Goal: Communication & Community: Answer question/provide support

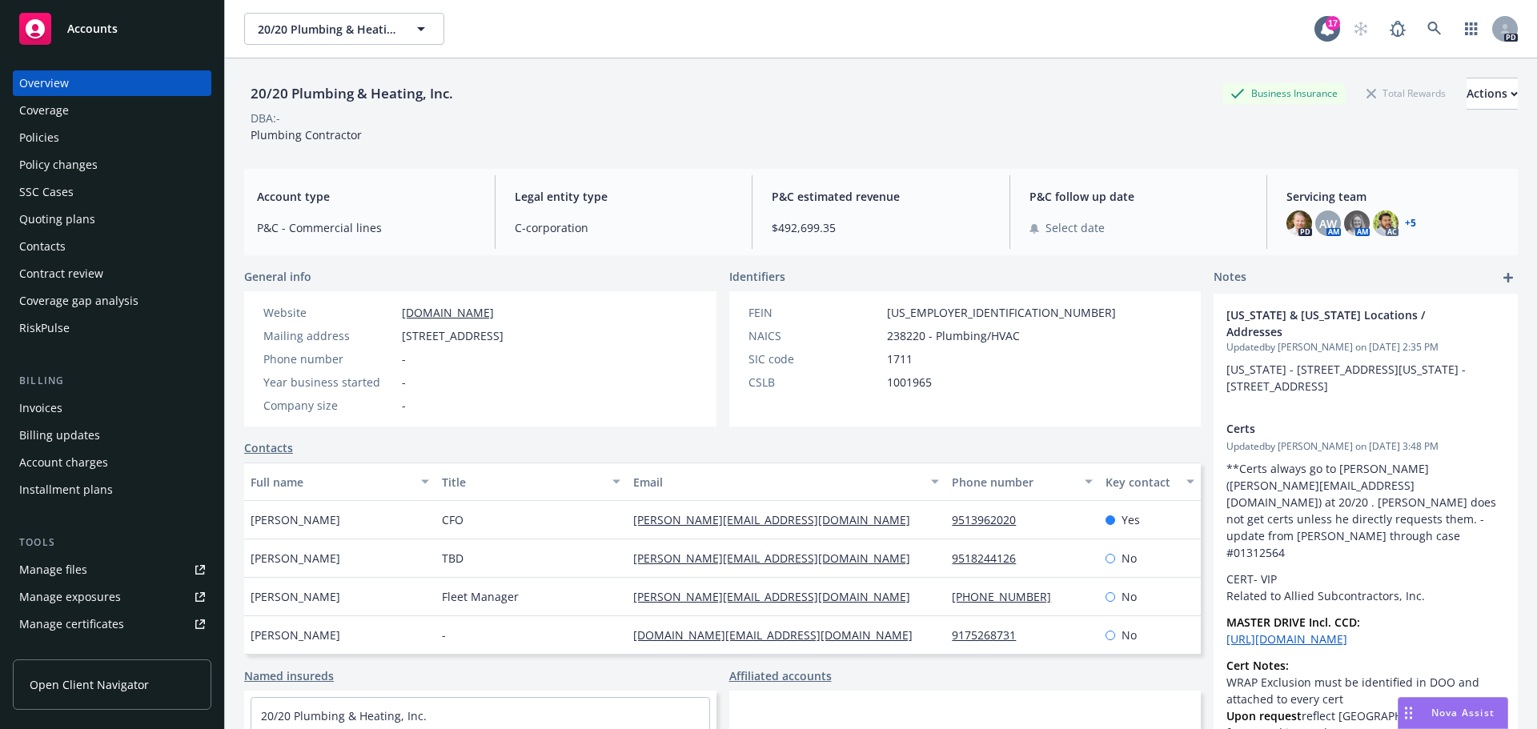
click at [1447, 713] on span "Nova Assist" at bounding box center [1463, 713] width 63 height 14
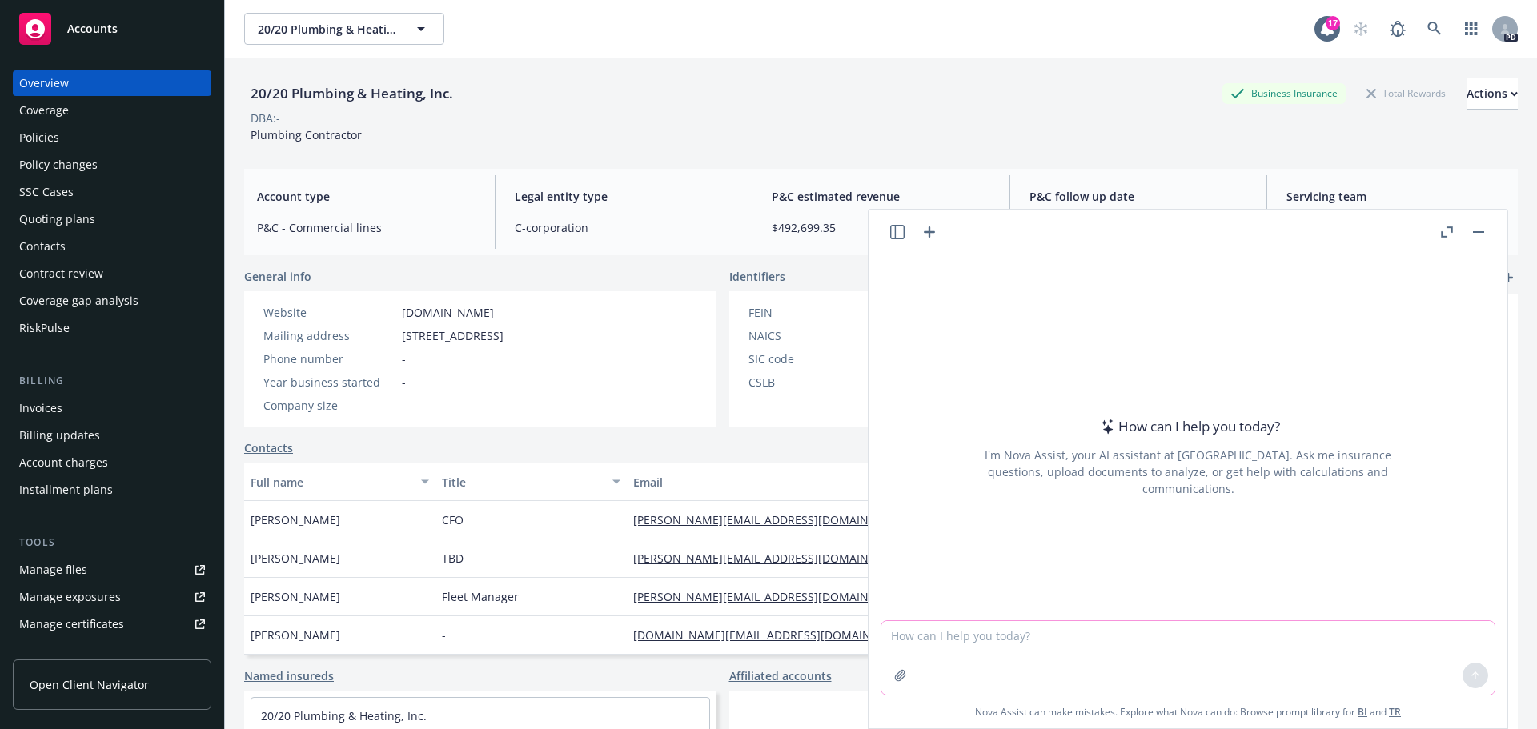
click at [912, 634] on textarea at bounding box center [1188, 658] width 613 height 74
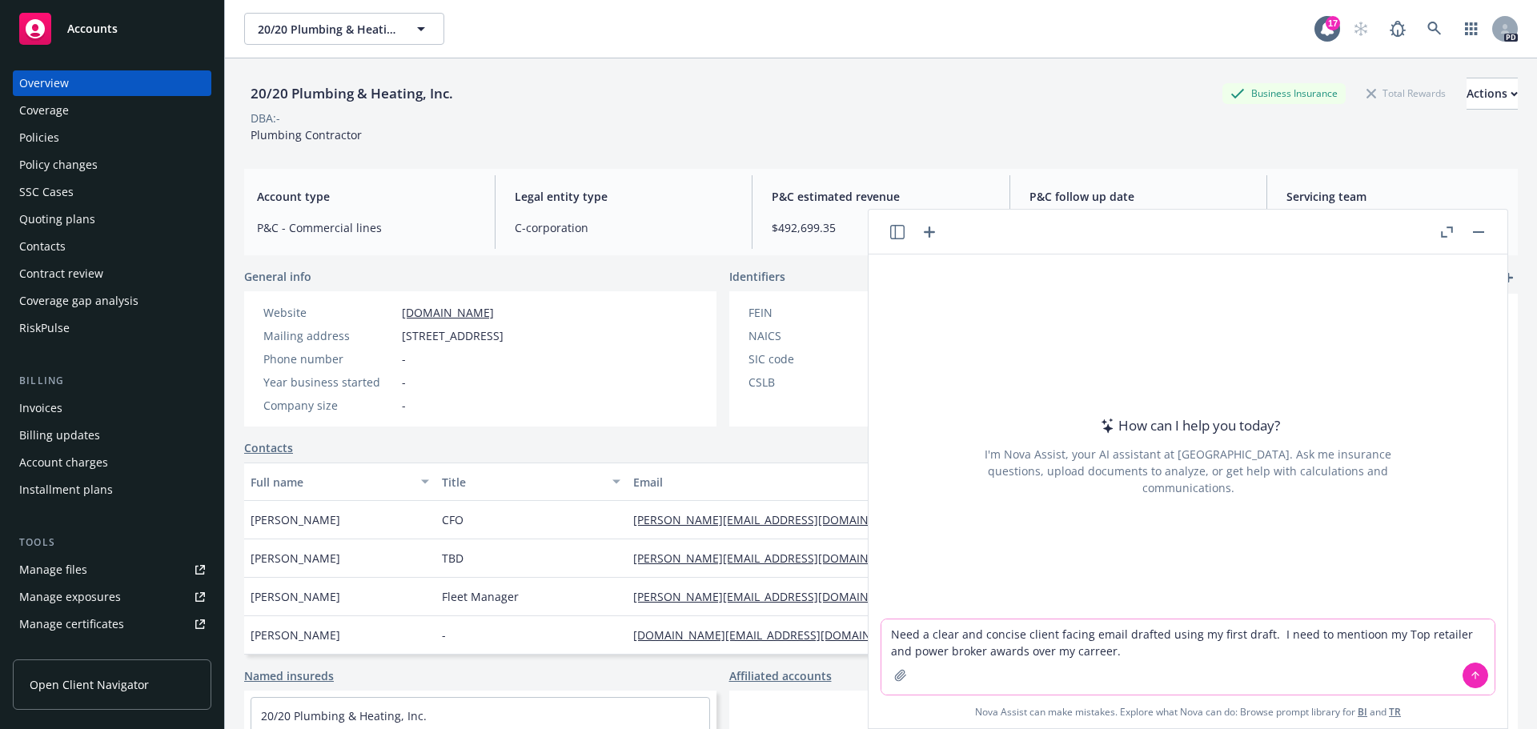
click at [1058, 650] on textarea "Need a clear and concise client facing email drafted using my first draft. I ne…" at bounding box center [1188, 657] width 613 height 75
click at [1060, 652] on textarea "Need a clear and concise client facing email drafted using my first draft. I ne…" at bounding box center [1188, 657] width 613 height 75
click at [1254, 633] on textarea "Need a clear and concise client facing email drafted using my first draft. I ne…" at bounding box center [1188, 657] width 613 height 75
click at [1350, 630] on textarea "Need a clear and concise client facing email drafted using my first draft. I ne…" at bounding box center [1188, 657] width 613 height 75
click at [1086, 650] on textarea "Need a clear and concise client facing email drafted using my first draft. I ne…" at bounding box center [1188, 657] width 613 height 75
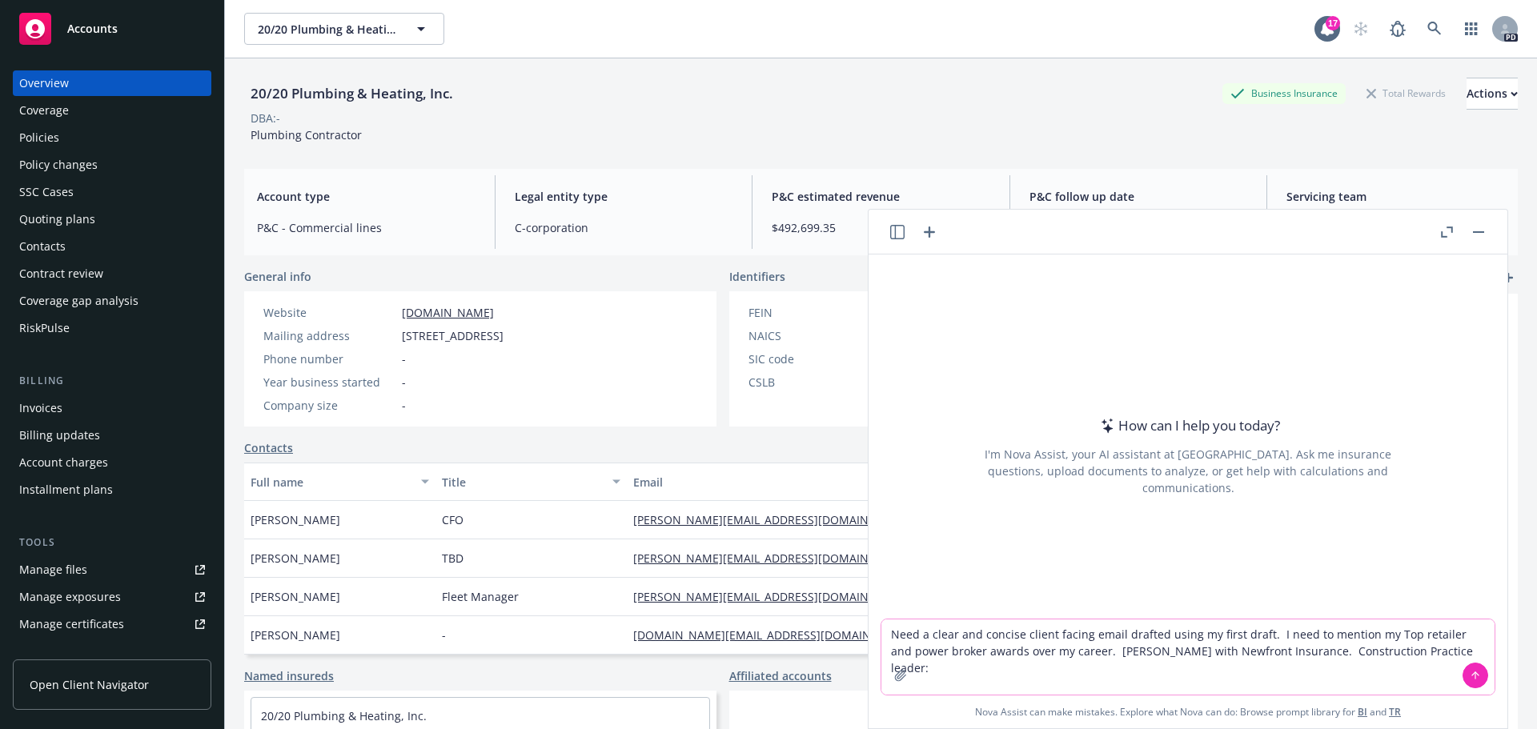
paste textarea "[PERSON_NAME] thank you for the introduction. [PERSON_NAME] nice to e meet you.…"
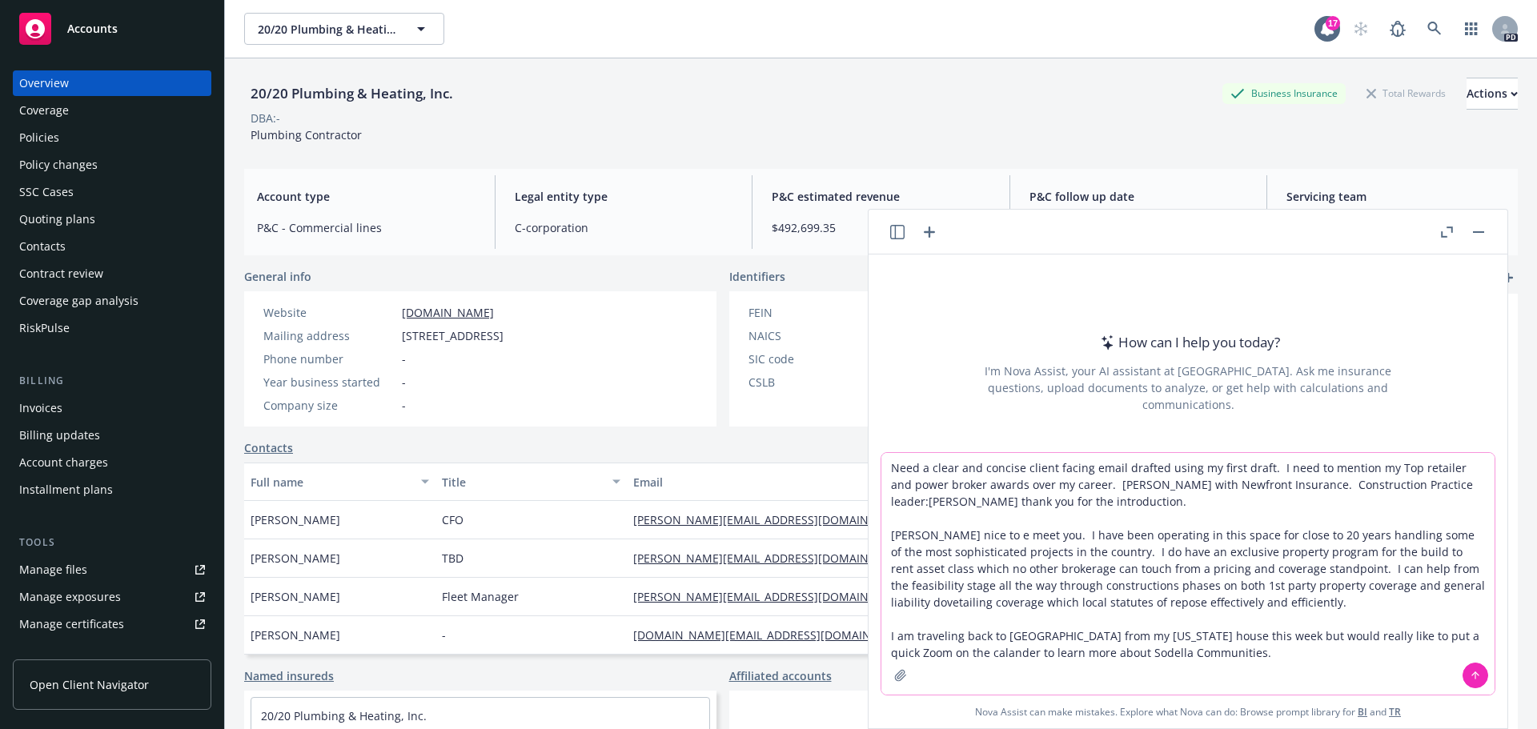
type textarea "Need a clear and concise client facing email drafted using my first draft. I ne…"
click at [1470, 678] on icon at bounding box center [1475, 675] width 11 height 11
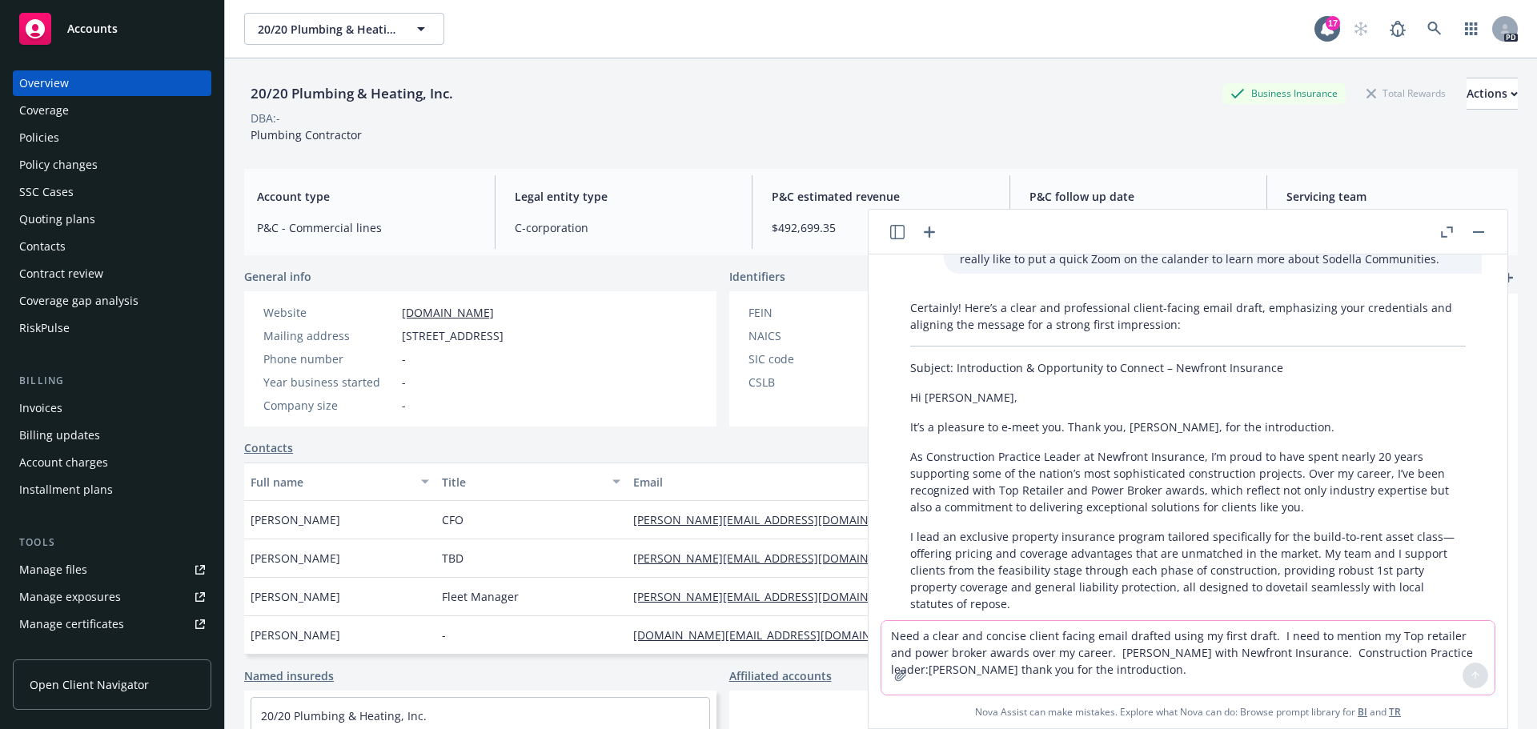
scroll to position [281, 0]
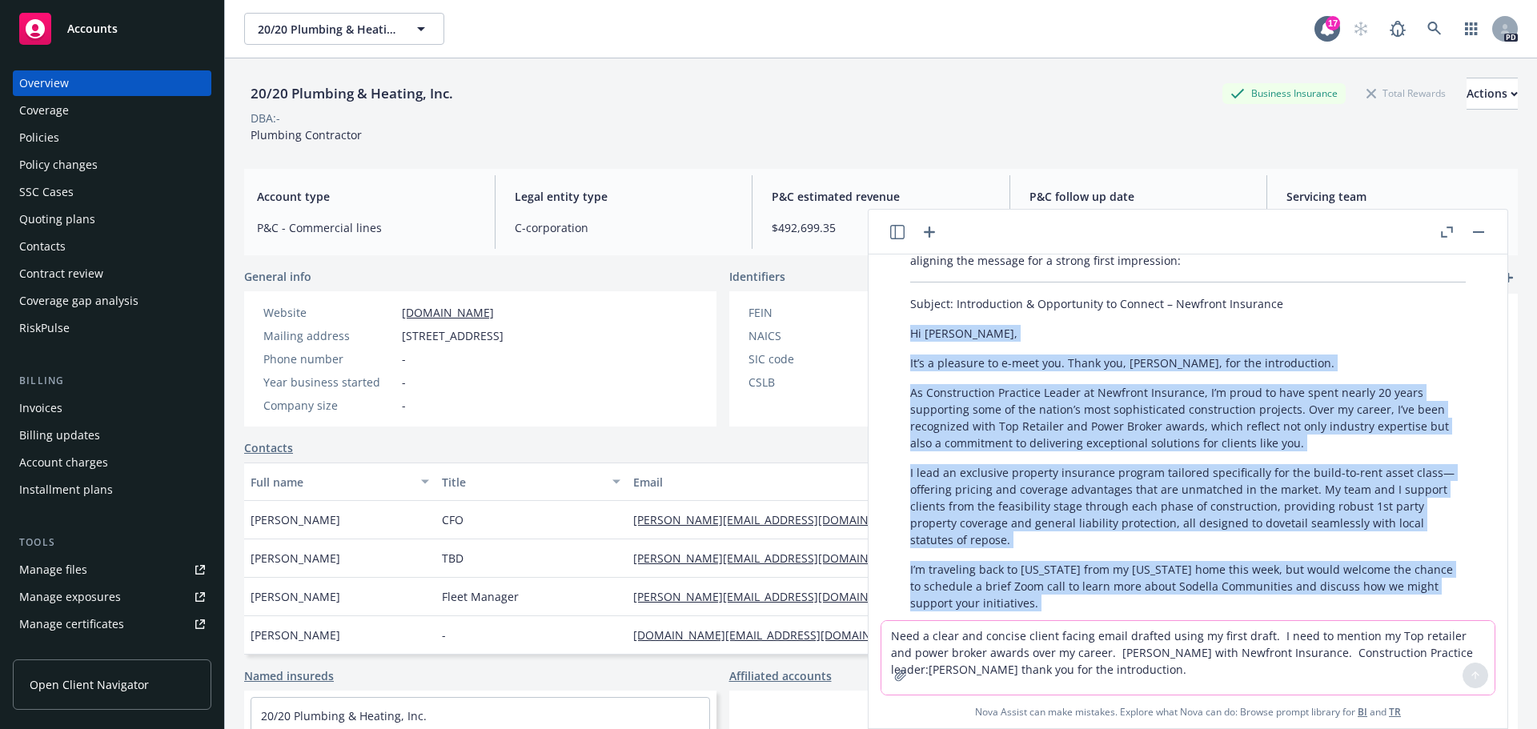
drag, startPoint x: 1185, startPoint y: 524, endPoint x: 894, endPoint y: 326, distance: 352.2
click at [894, 326] on div "Certainly! Here’s a clear and professional client-facing email draft, emphasizi…" at bounding box center [1188, 500] width 613 height 542
copy div "Lo Ipsumdo, Si’a c adipisci el s-doei tem. Incid utl, Etdol, mag ali enimadmini…"
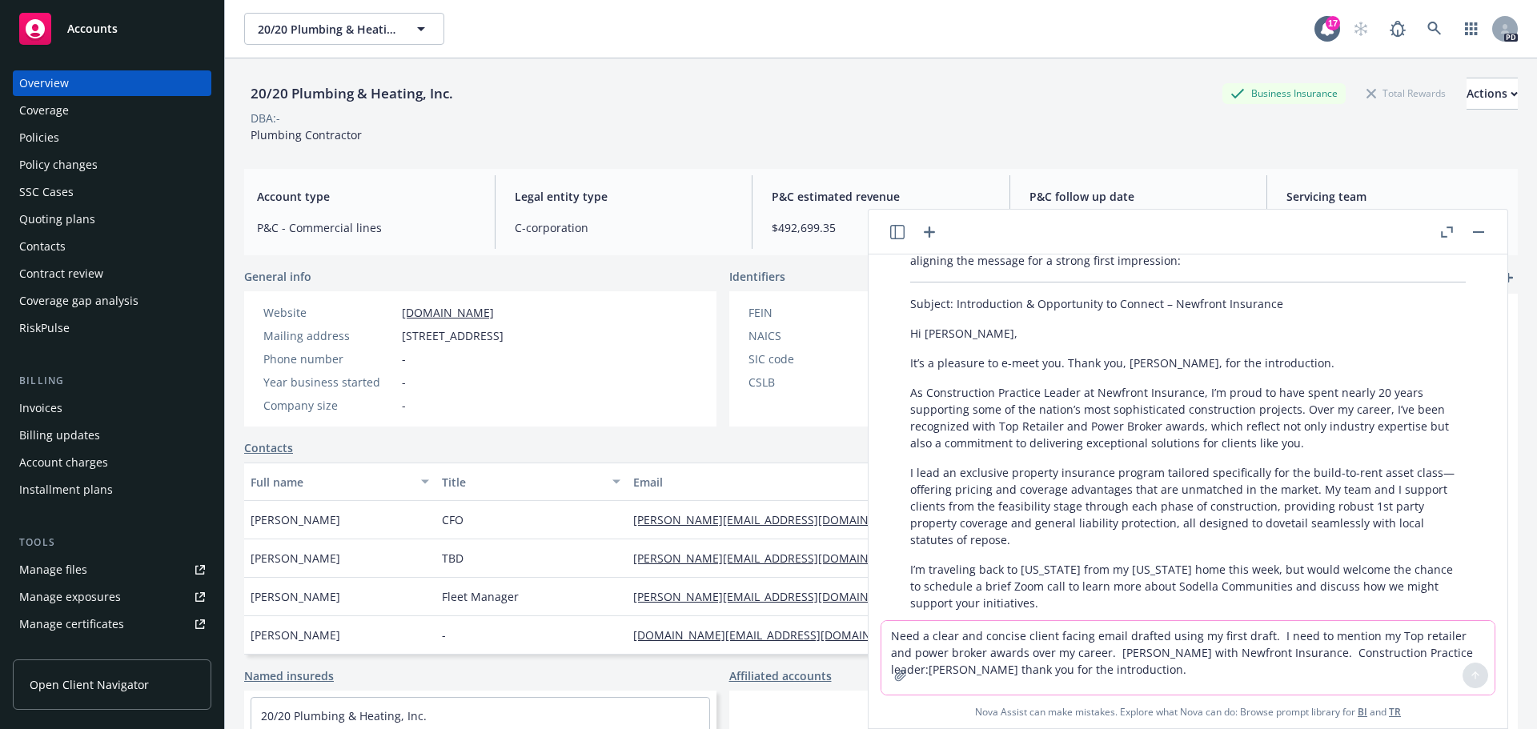
click at [918, 644] on textarea "Need a clear and concise client facing email drafted using my first draft. I ne…" at bounding box center [1188, 658] width 613 height 74
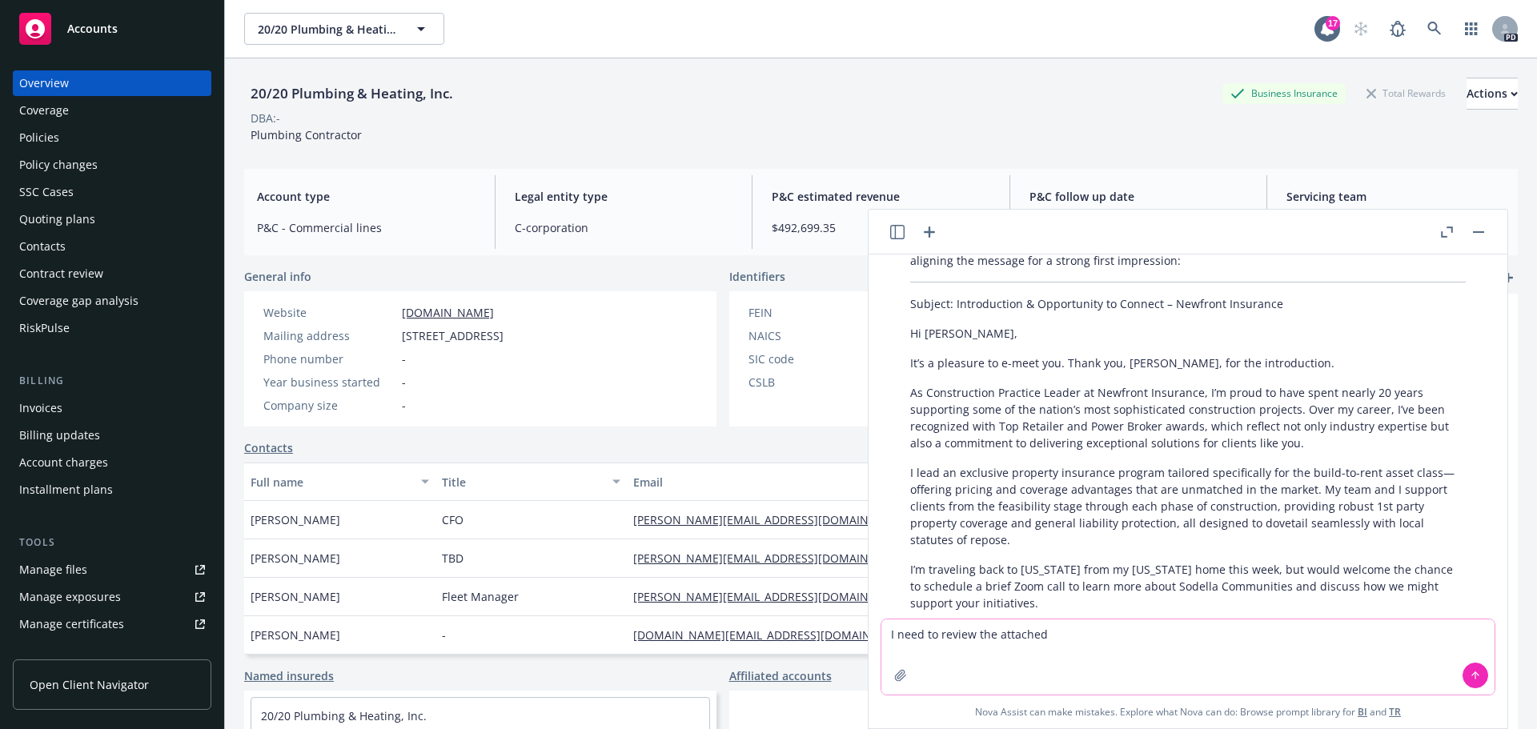
click at [1046, 635] on textarea "I need to review the attached" at bounding box center [1188, 657] width 613 height 75
paste textarea "I need the following from you please: Can you review the insurance requirements…"
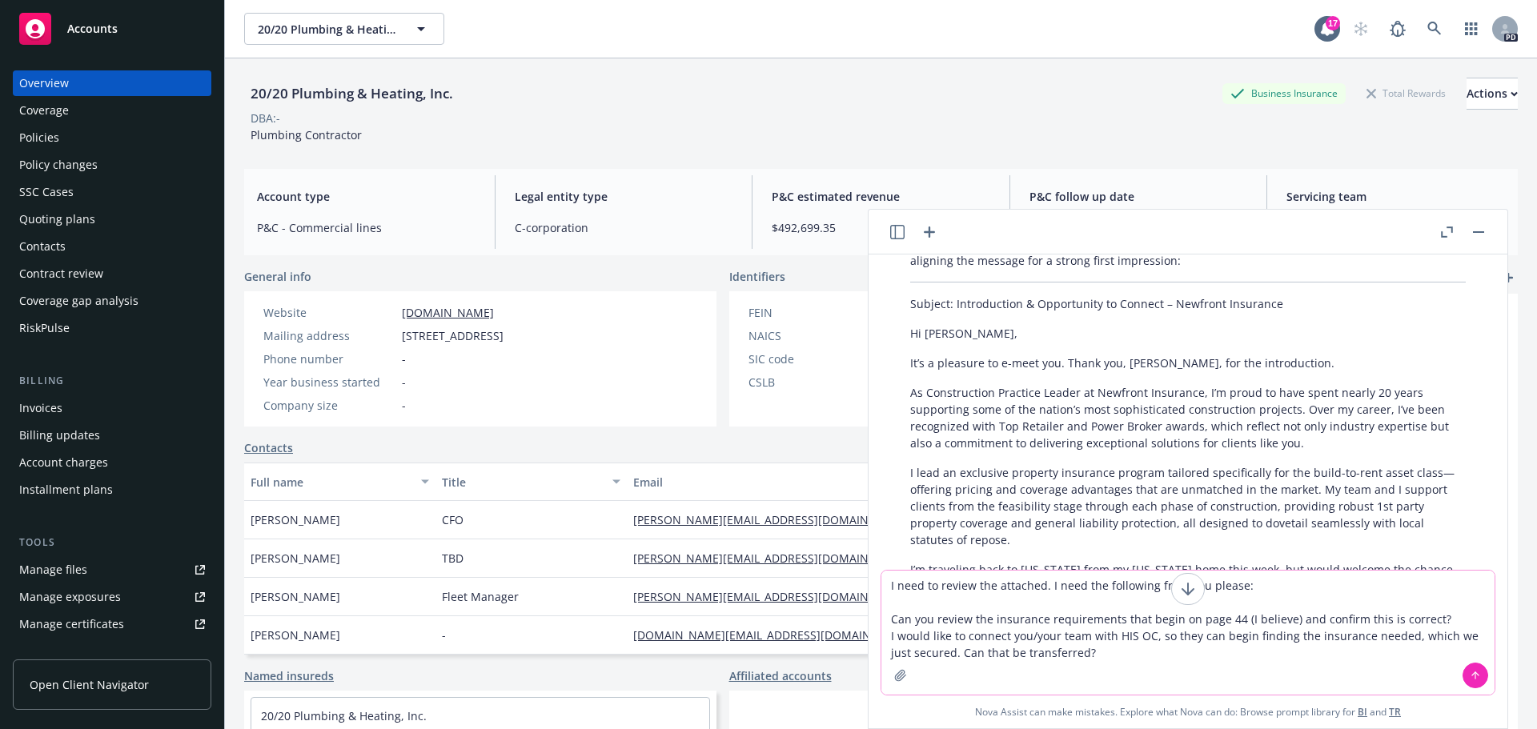
type textarea "I need to review the attached. I need the following from you please: Can you re…"
click at [895, 673] on icon "button" at bounding box center [900, 675] width 13 height 13
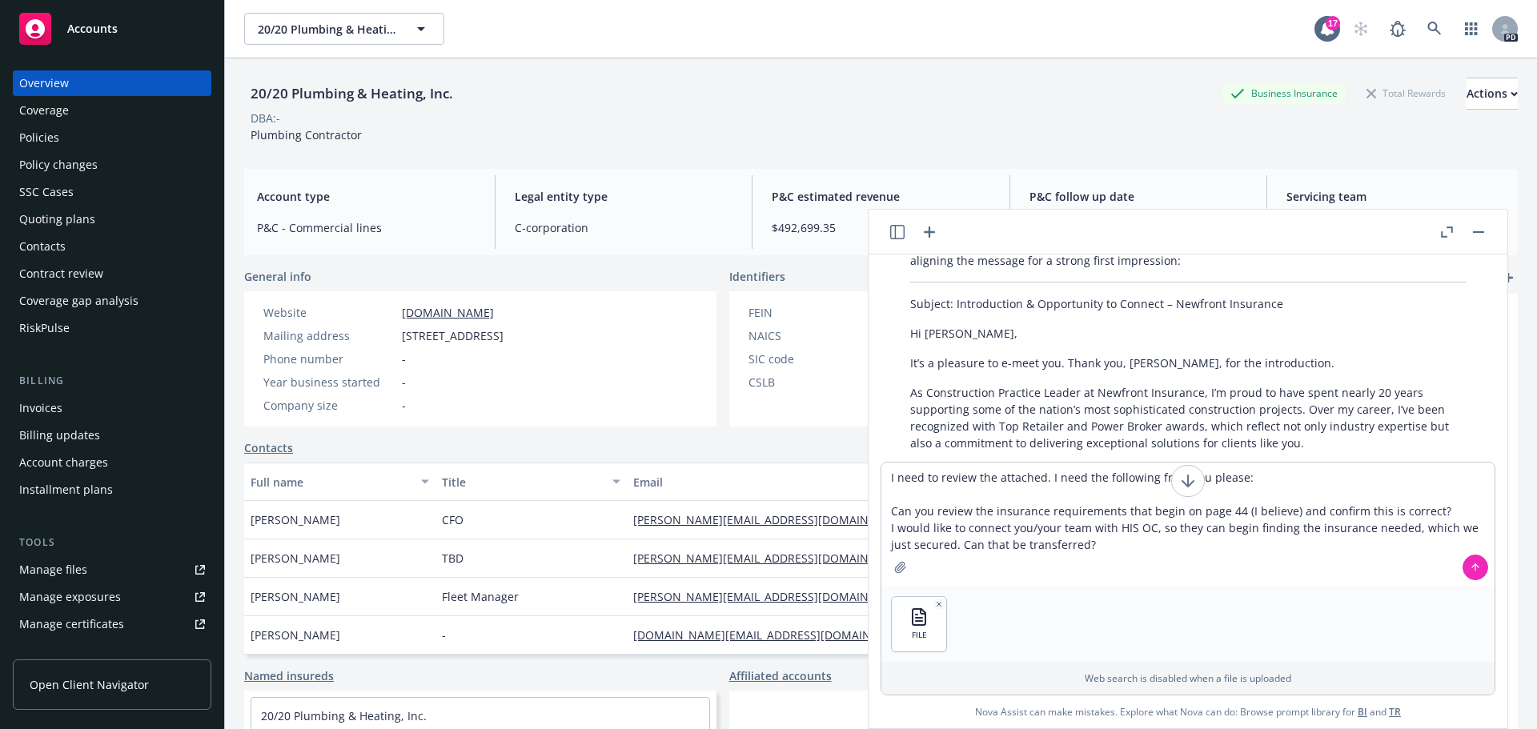
click at [1472, 565] on icon at bounding box center [1475, 567] width 11 height 11
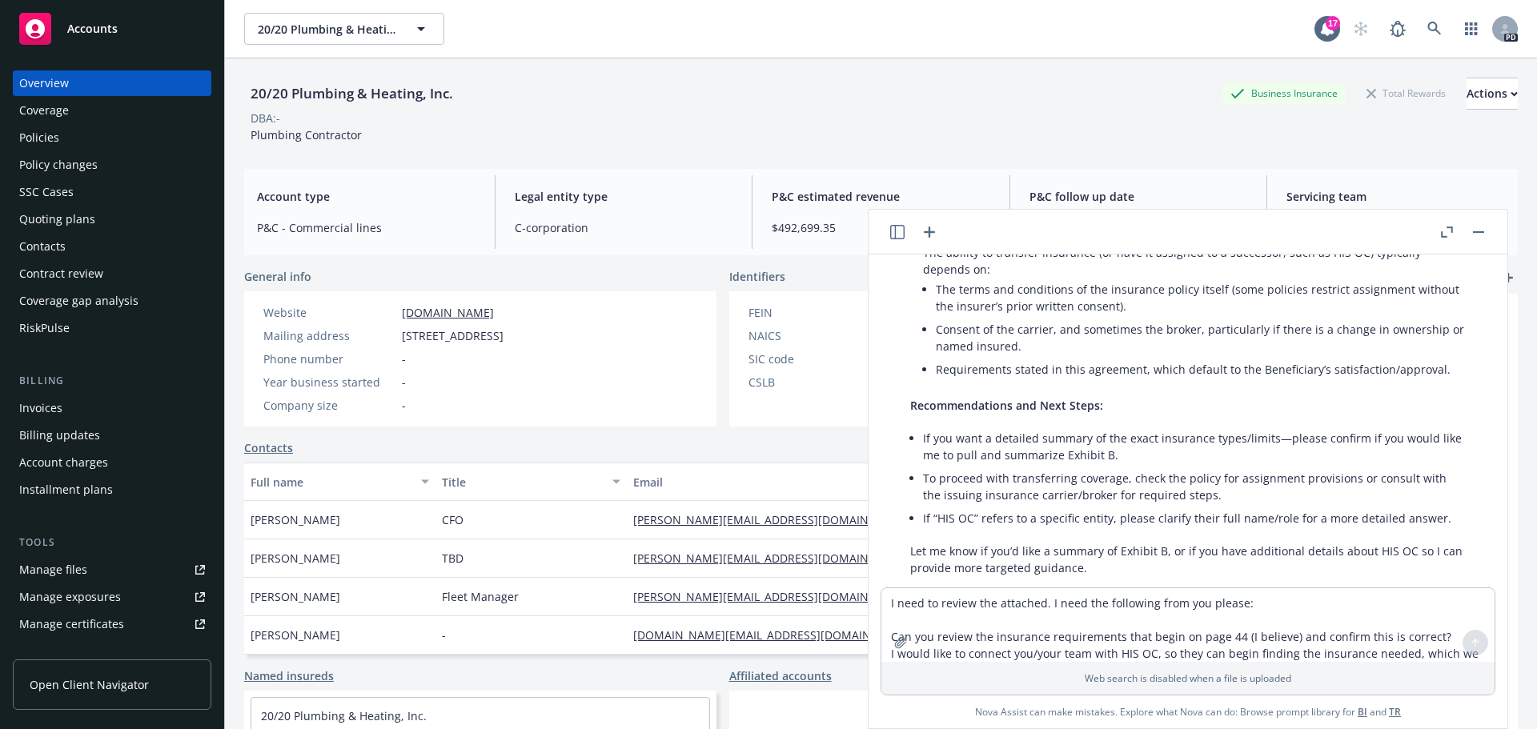
scroll to position [1407, 0]
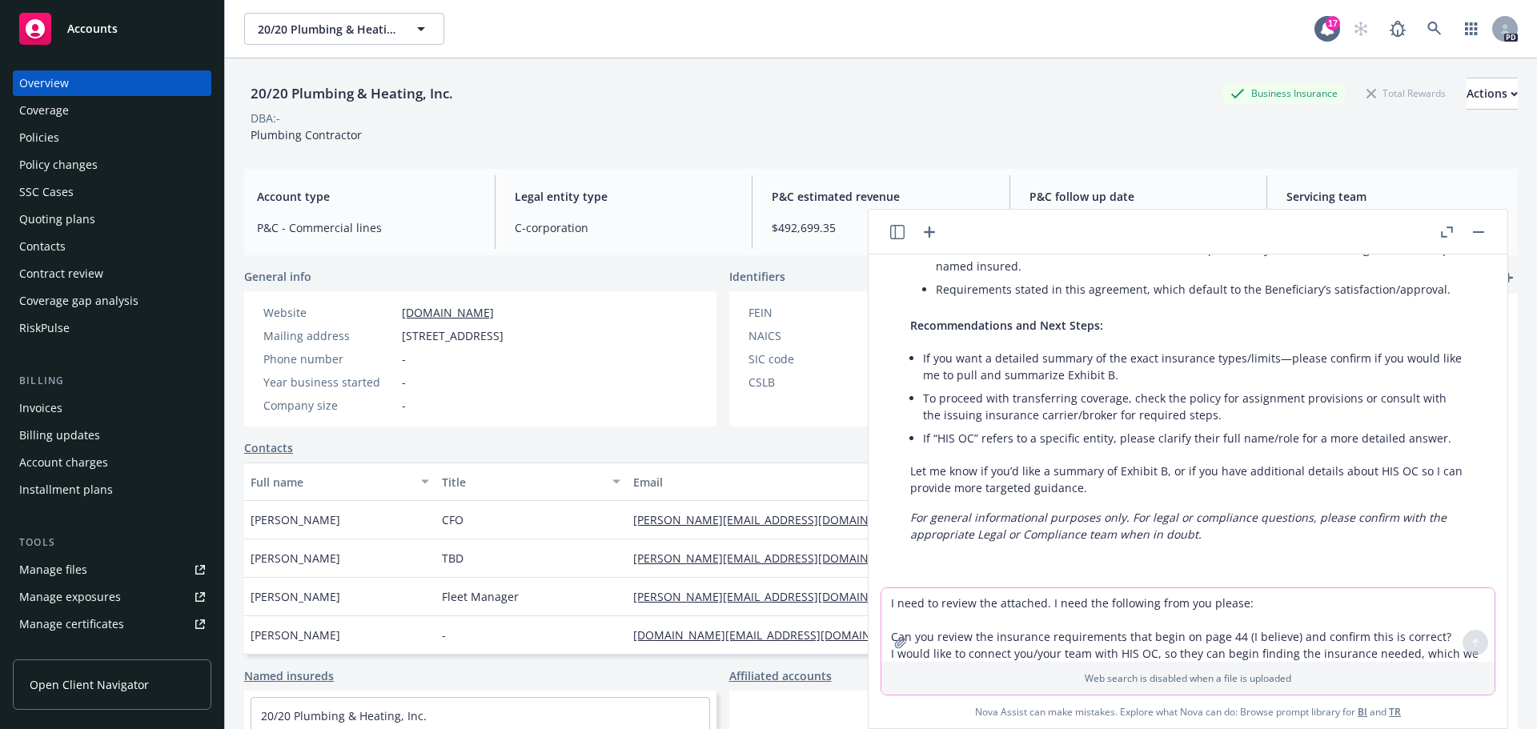
click at [926, 605] on textarea "I need to review the attached. I need the following from you please: Can you re…" at bounding box center [1188, 625] width 613 height 74
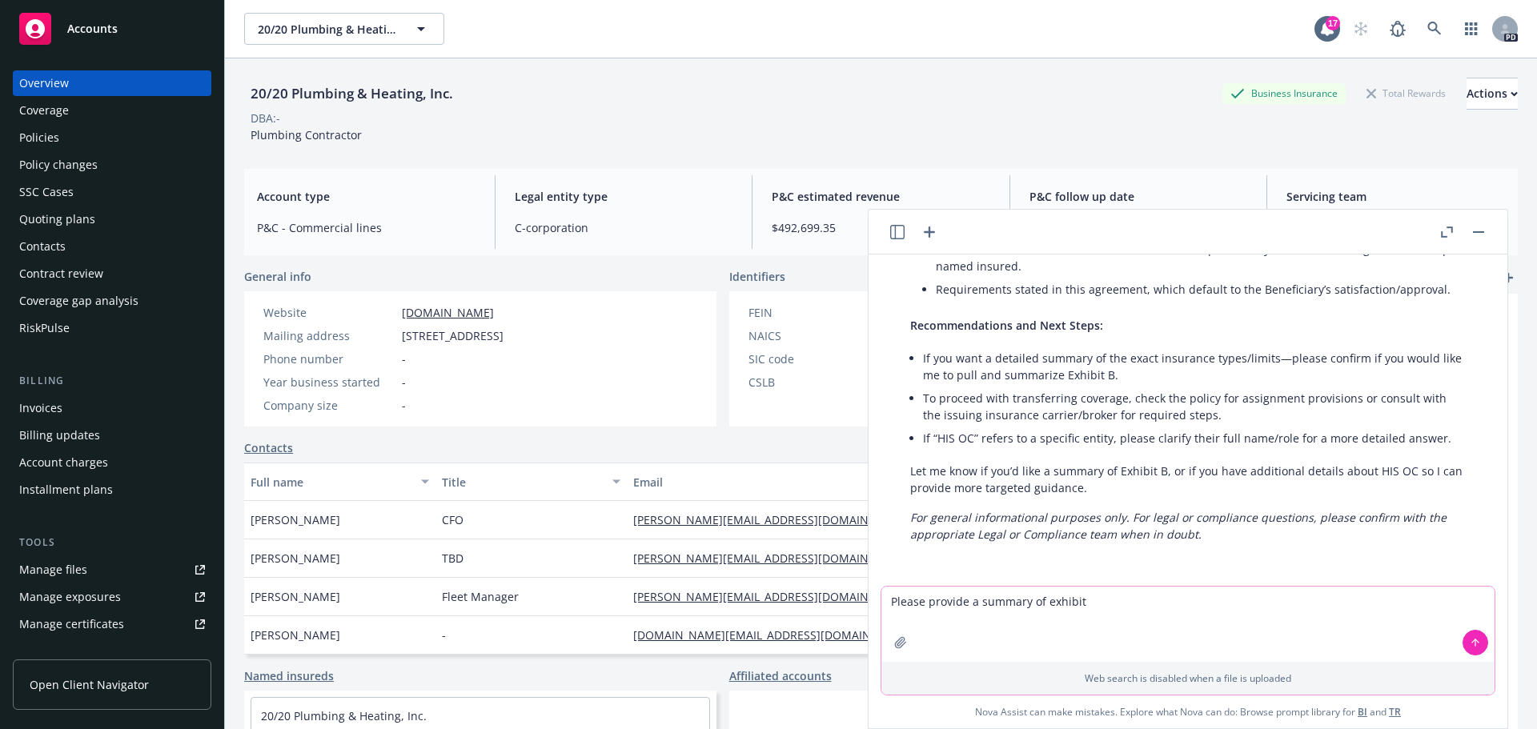
type textarea "Please provide a summary of exhibit b"
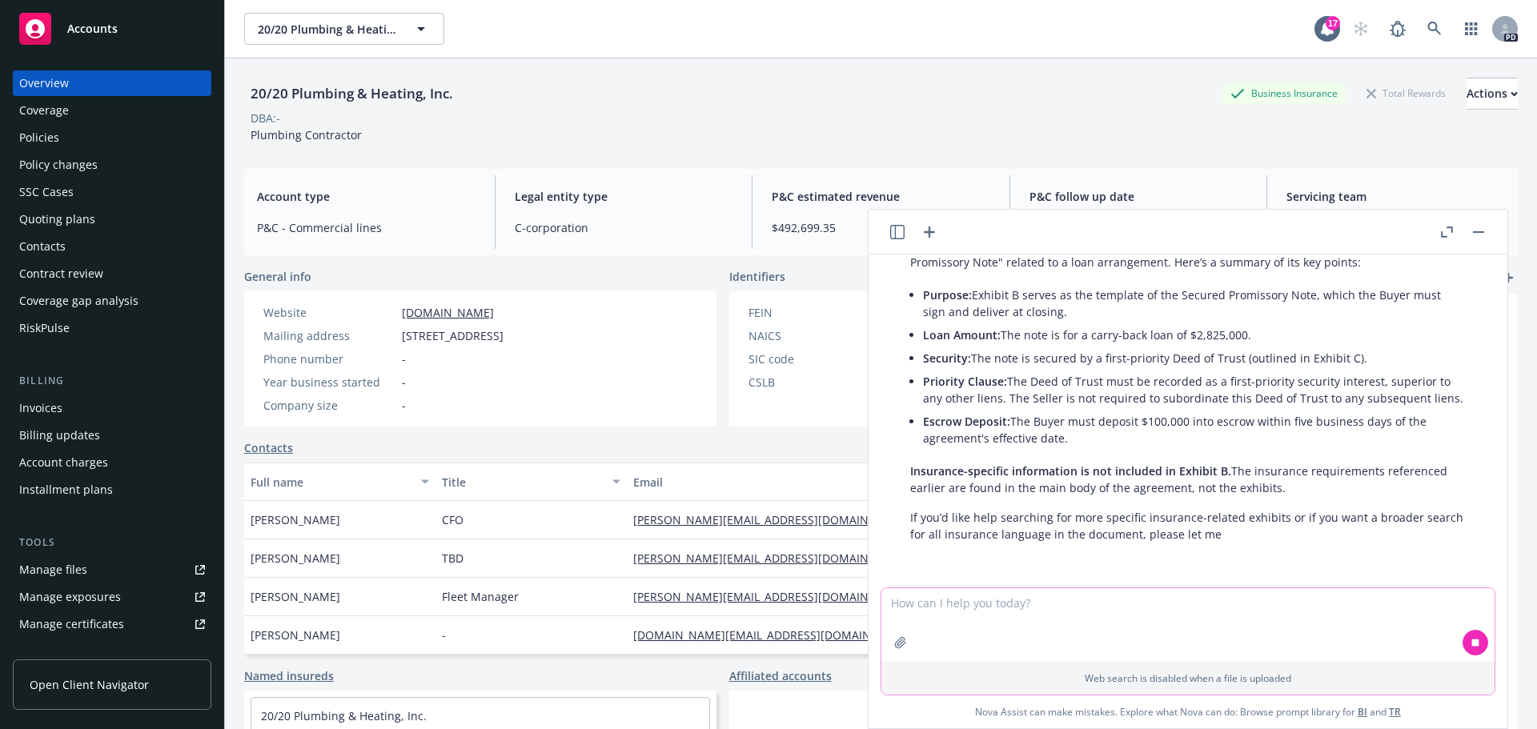
scroll to position [1810, 0]
click at [956, 609] on textarea at bounding box center [1188, 625] width 613 height 74
type textarea "What are the insurance requirments"
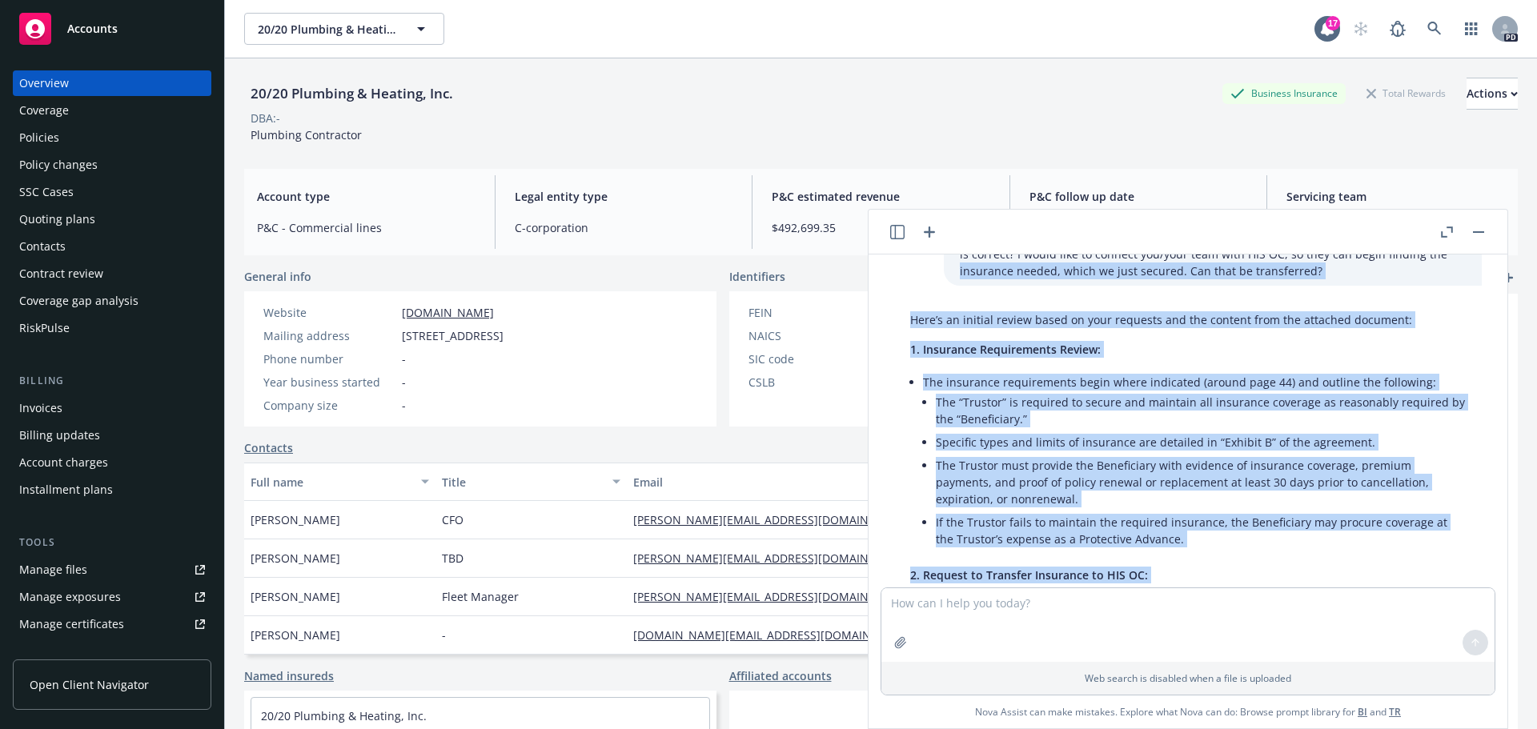
scroll to position [925, 0]
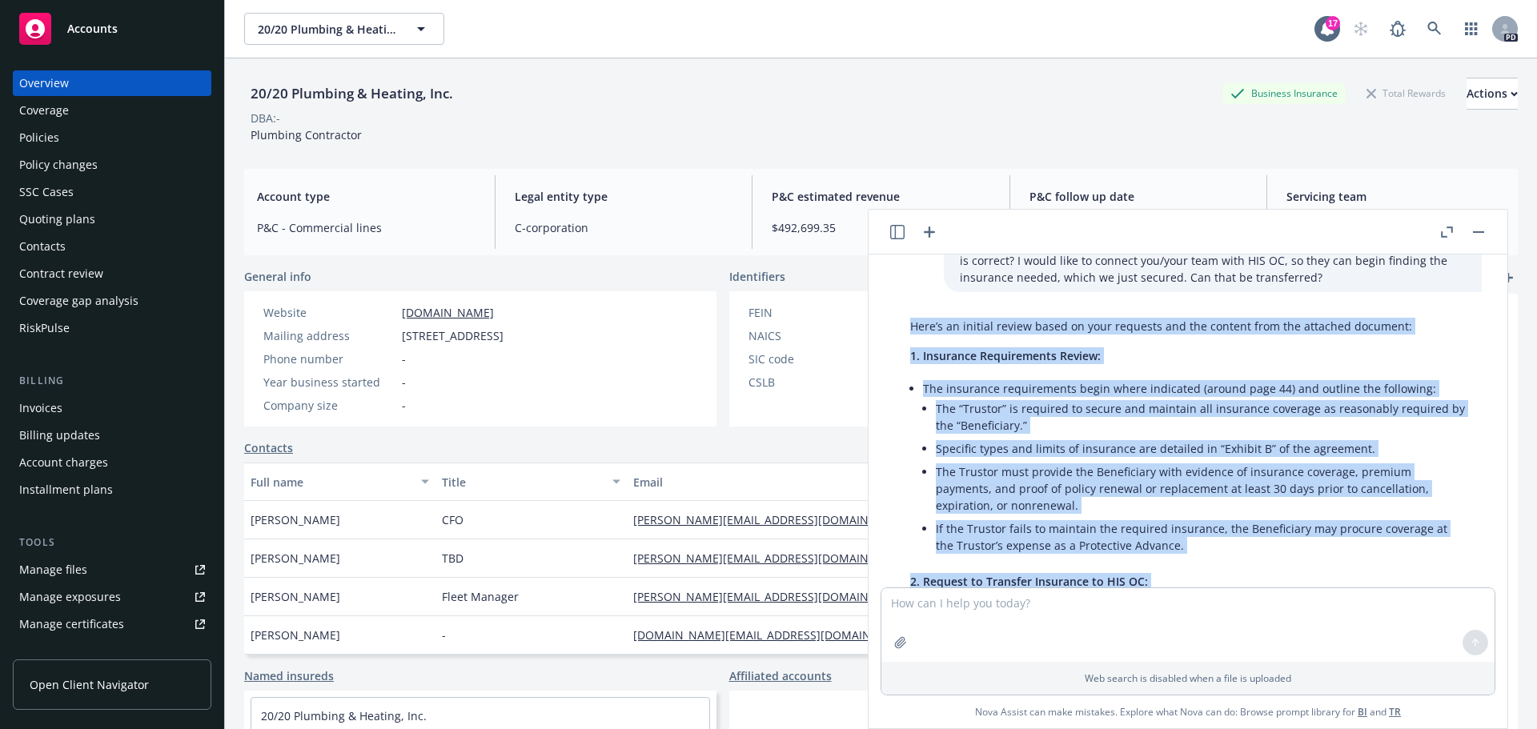
drag, startPoint x: 1306, startPoint y: 539, endPoint x: 907, endPoint y: 318, distance: 455.9
click at [907, 318] on div "Need a clear and concise client facing email drafted using my first draft. I ne…" at bounding box center [1188, 421] width 639 height 333
copy div "Lore’i do sitamet consec adipi el sedd eiusmodt inc utl etdolor magn ali enimad…"
